Goal: Information Seeking & Learning: Learn about a topic

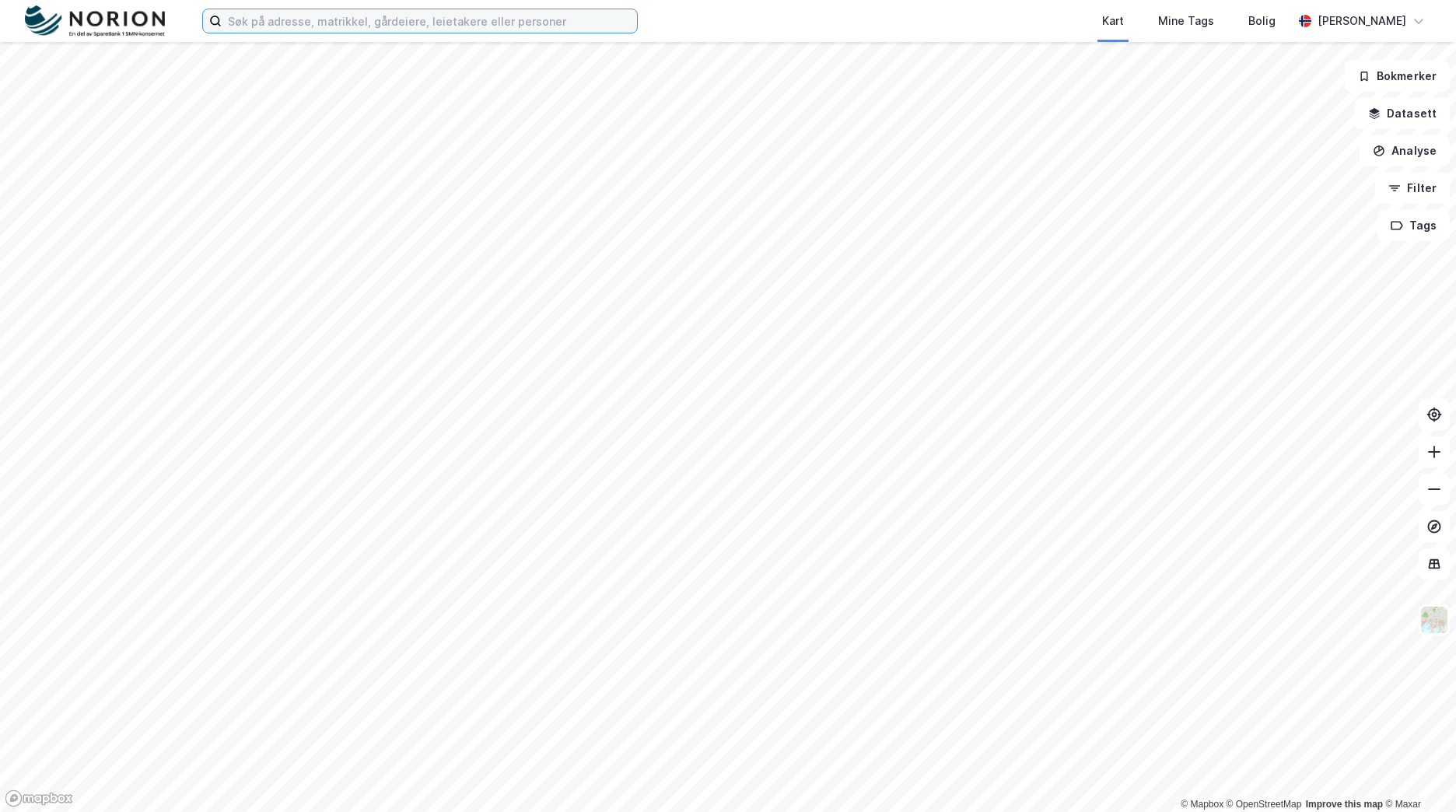
click at [452, 26] on input at bounding box center [429, 21] width 415 height 23
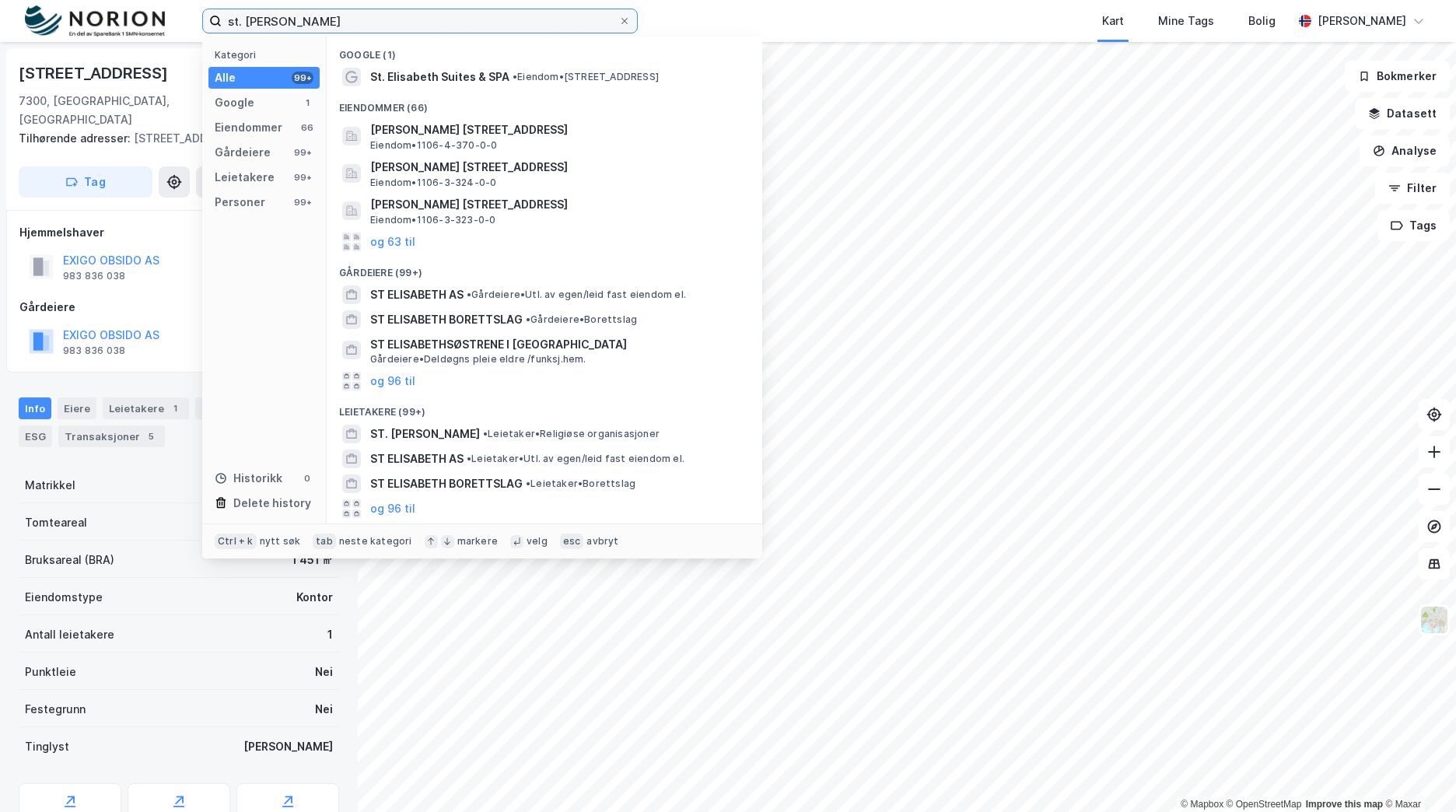
drag, startPoint x: 303, startPoint y: 21, endPoint x: 121, endPoint y: 31, distance: 182.3
click at [115, 25] on div "st. elisabeth Kategori Alle 99+ Google 1 Eiendommer 66 Gårdeiere 99+ Leietakere…" at bounding box center [728, 21] width 1456 height 42
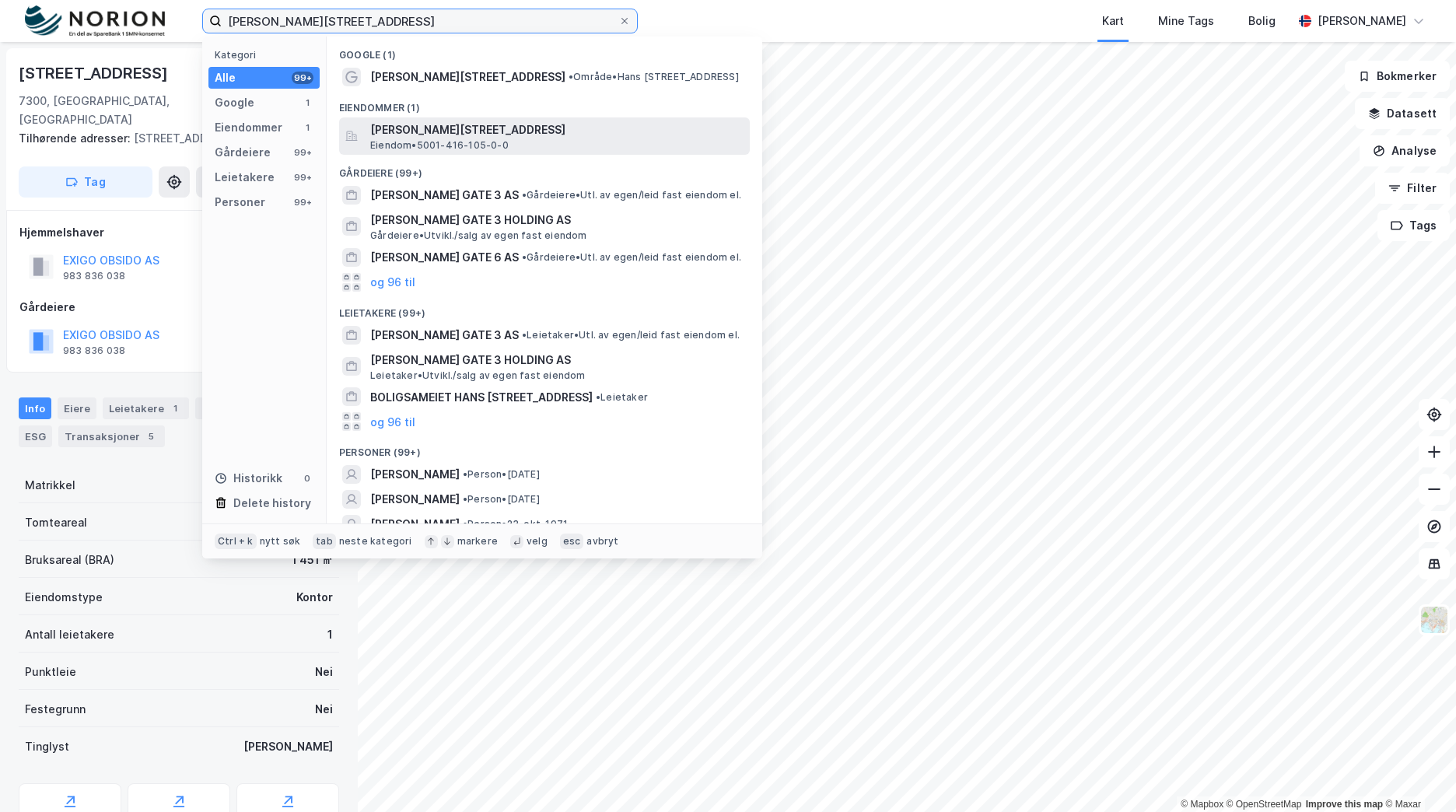
type input "[PERSON_NAME][STREET_ADDRESS]"
click at [528, 124] on span "[PERSON_NAME][STREET_ADDRESS]" at bounding box center [556, 130] width 373 height 19
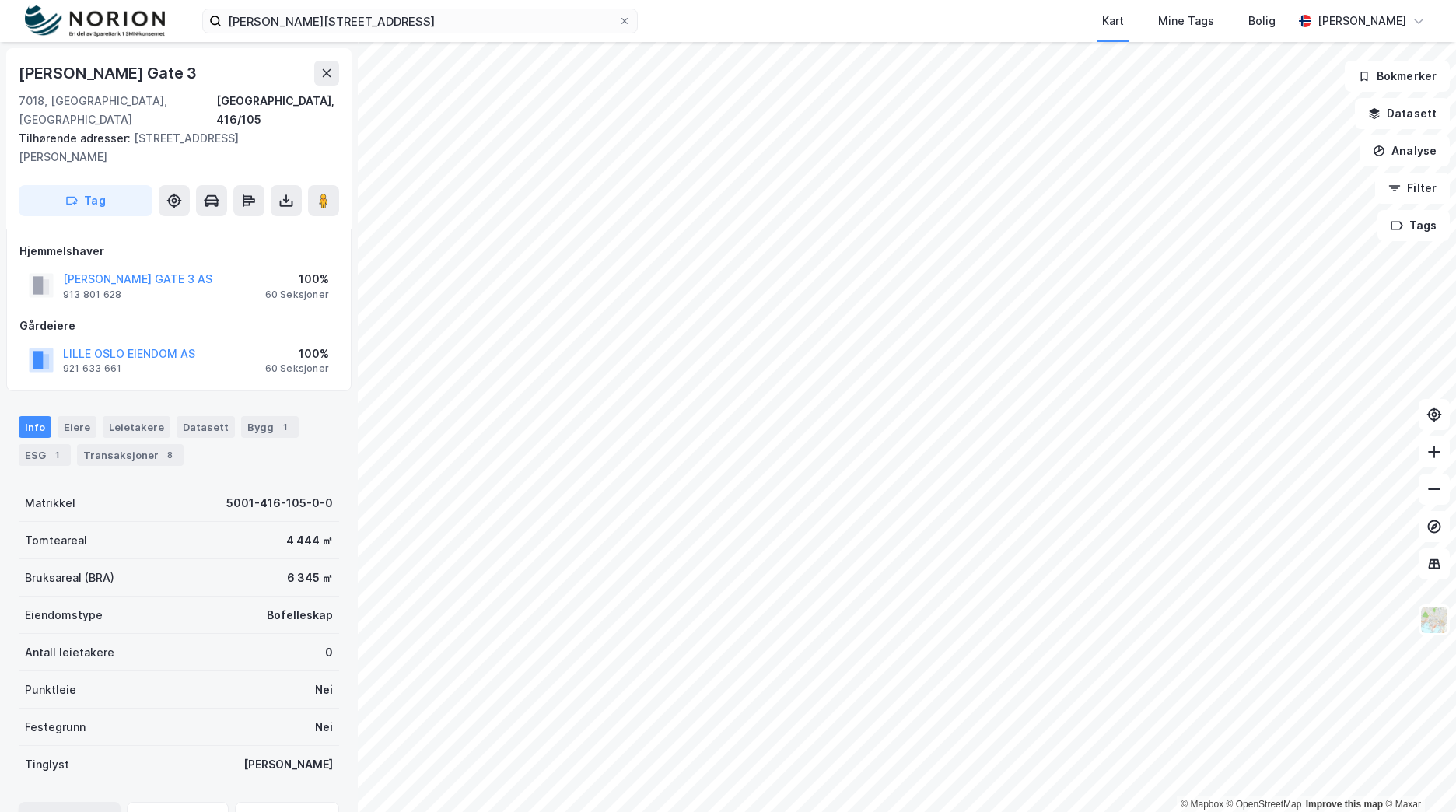
click at [86, 802] on div "Geoinnsyn" at bounding box center [70, 826] width 102 height 50
click at [273, 185] on button at bounding box center [286, 200] width 31 height 31
click at [277, 219] on div "Last ned grunnbok" at bounding box center [219, 231] width 166 height 25
click at [270, 250] on div "Last ned matrikkelrapport" at bounding box center [228, 257] width 128 height 13
click at [44, 444] on div "ESG 1" at bounding box center [45, 455] width 52 height 21
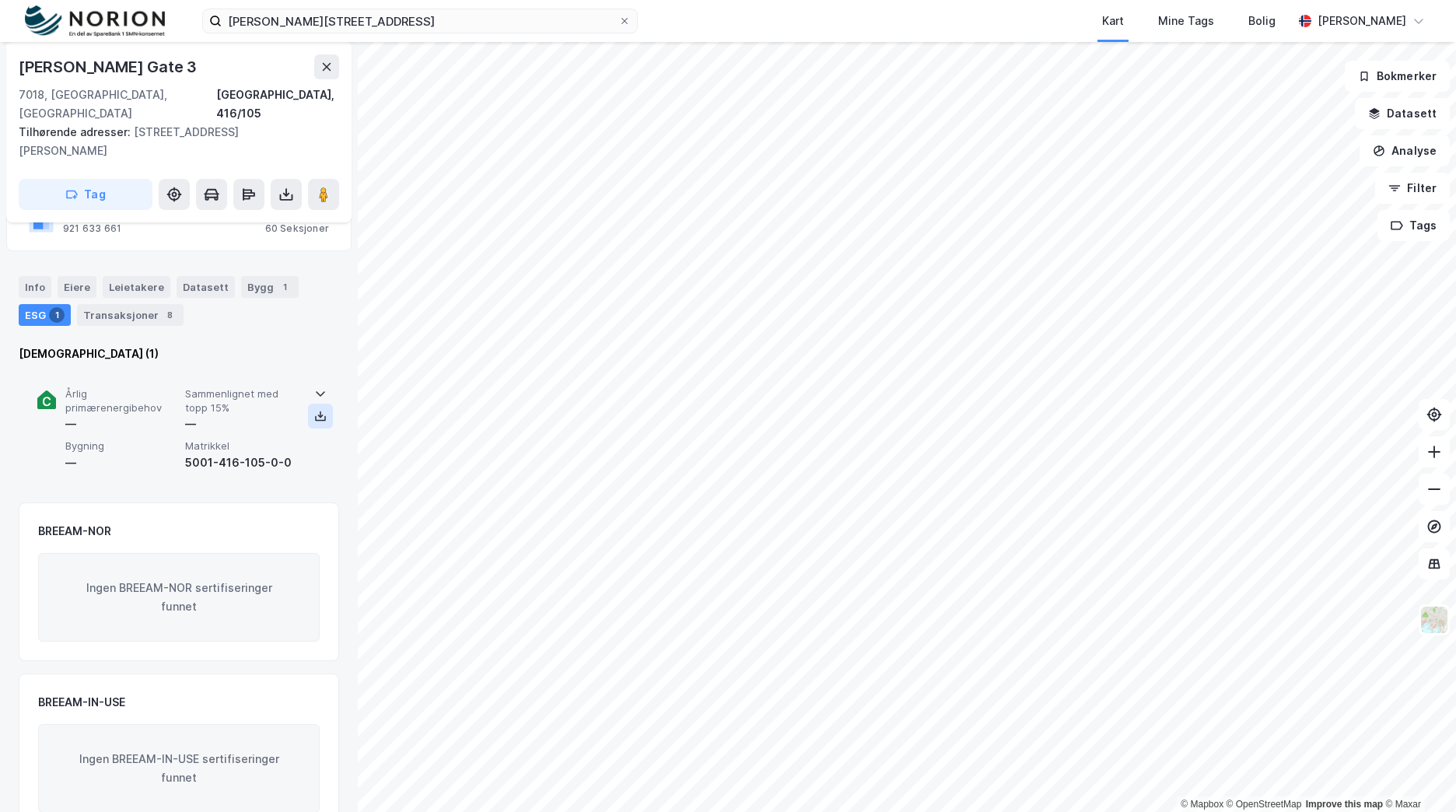
scroll to position [142, 0]
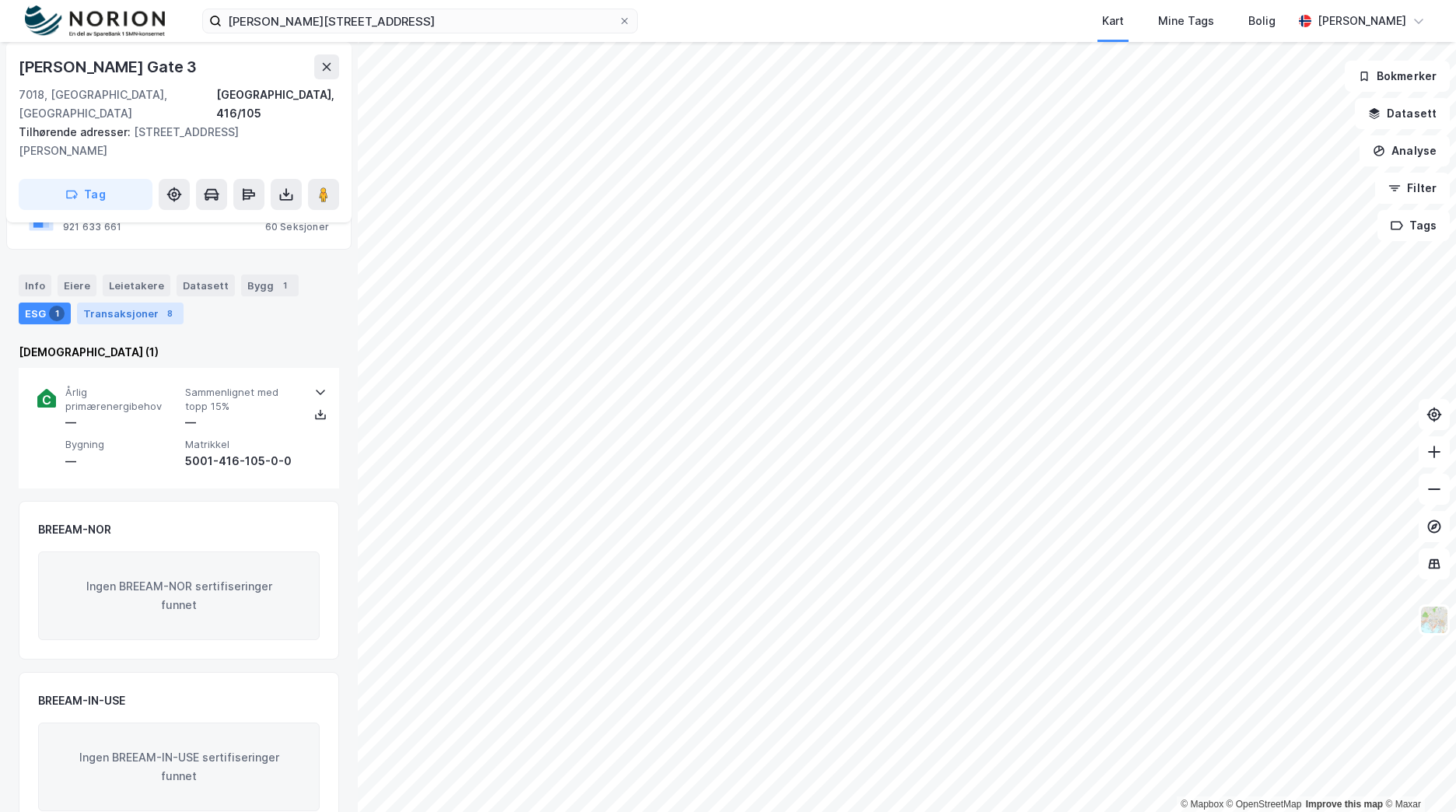
click at [142, 303] on div "Transaksjoner 8" at bounding box center [130, 313] width 107 height 21
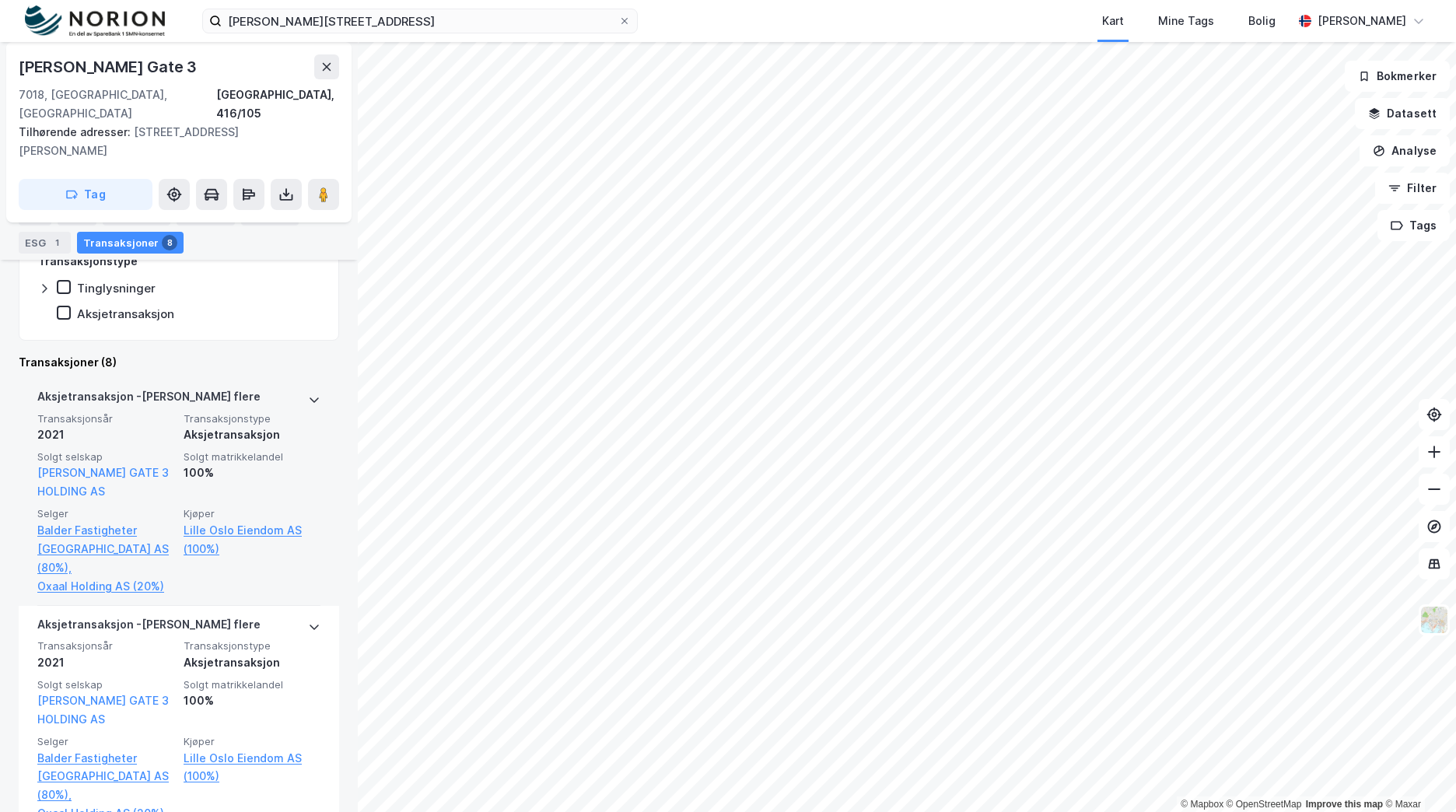
scroll to position [185, 0]
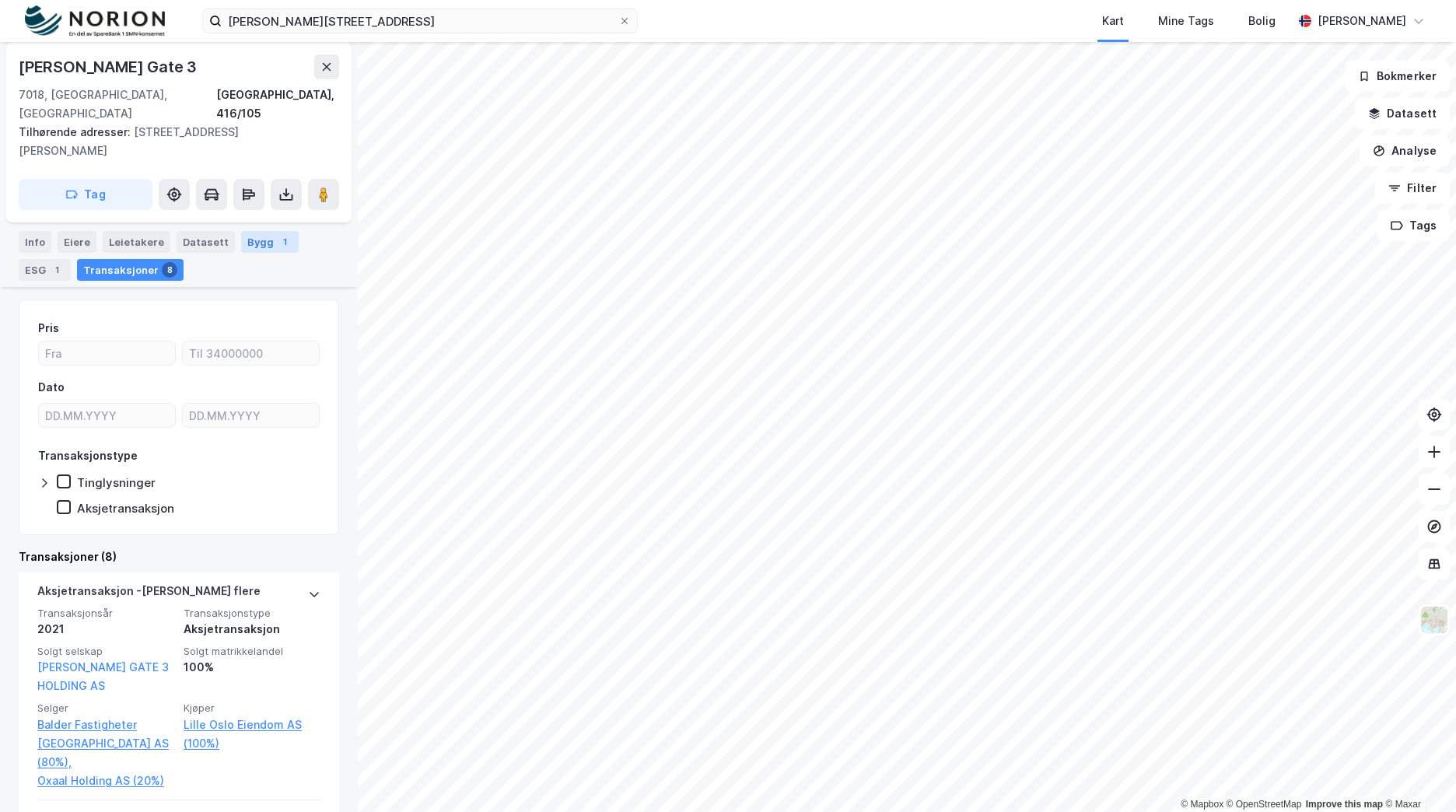
click at [277, 234] on div "1" at bounding box center [285, 242] width 16 height 16
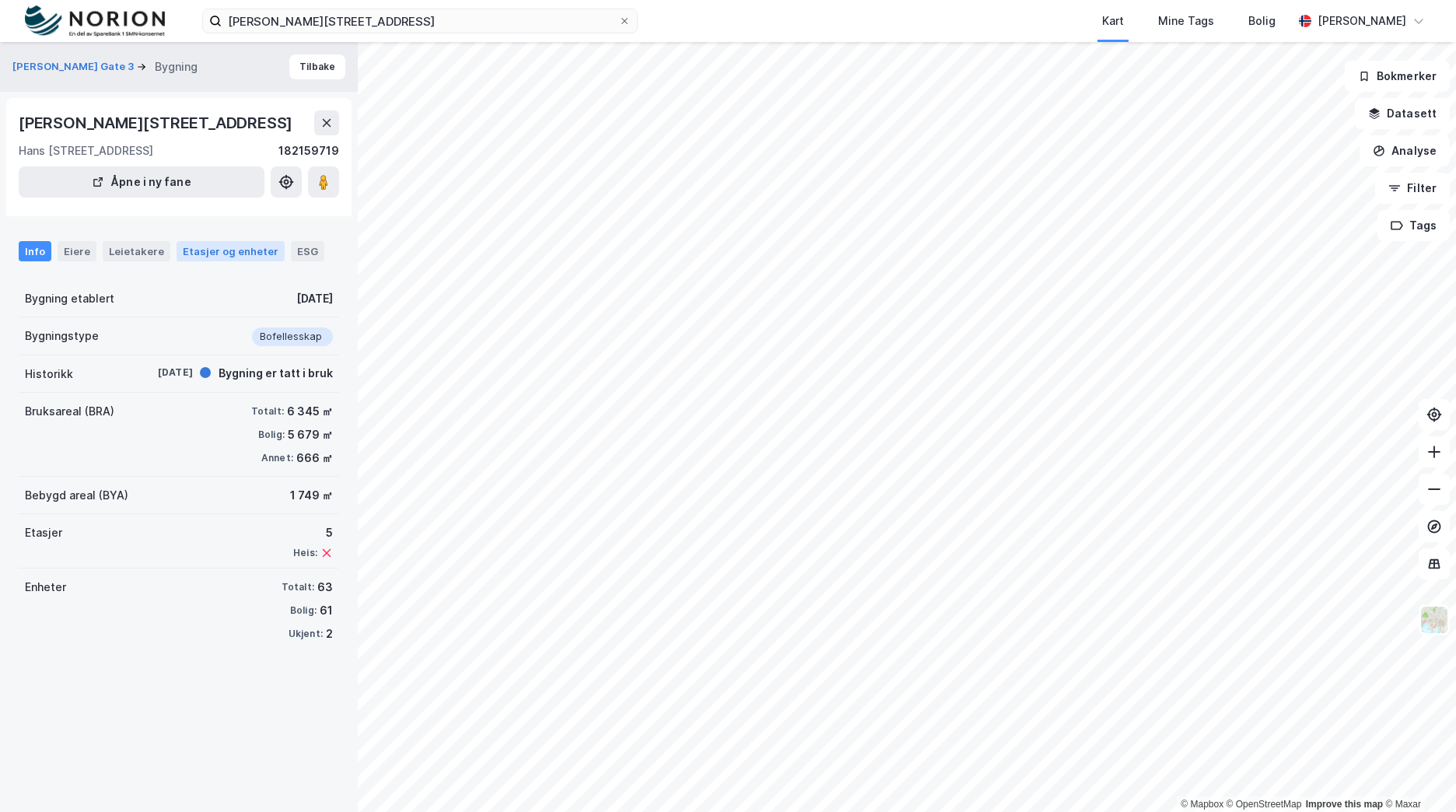
click at [234, 258] on div "Etasjer og enheter" at bounding box center [231, 251] width 96 height 14
